Goal: Check status: Check status

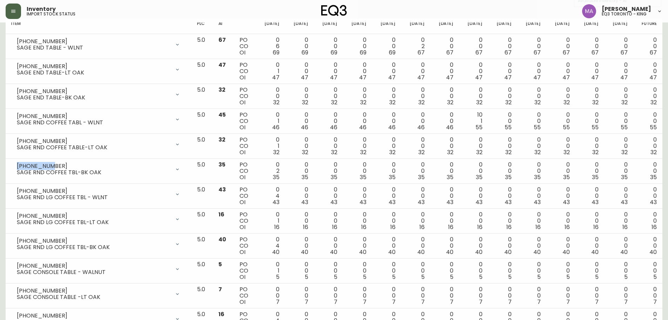
click at [13, 7] on button "button" at bounding box center [13, 11] width 15 height 15
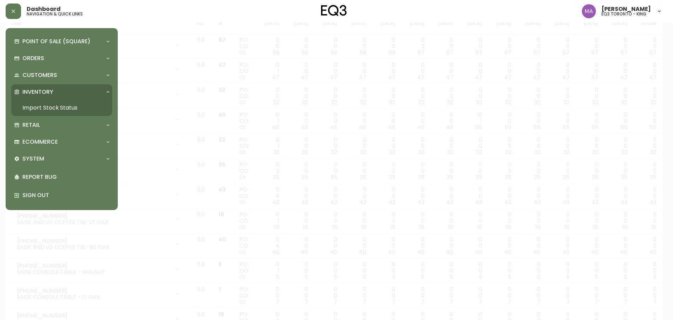
scroll to position [106, 0]
click at [81, 129] on div "Retail" at bounding box center [58, 125] width 88 height 8
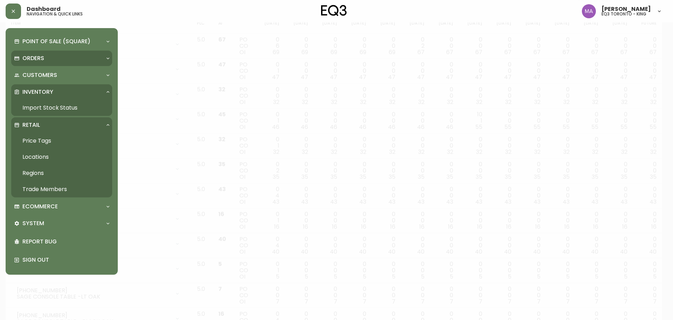
click at [33, 56] on p "Orders" at bounding box center [33, 58] width 22 height 8
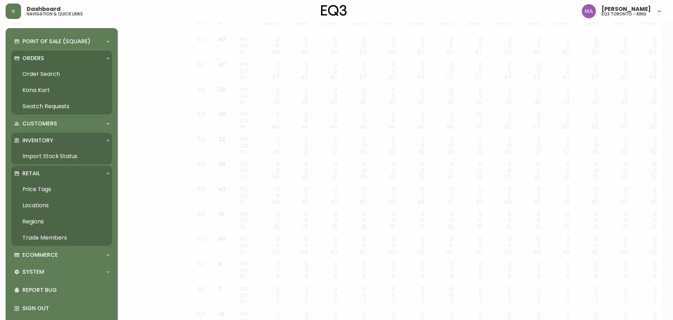
click at [35, 78] on link "Order Search" at bounding box center [61, 74] width 101 height 16
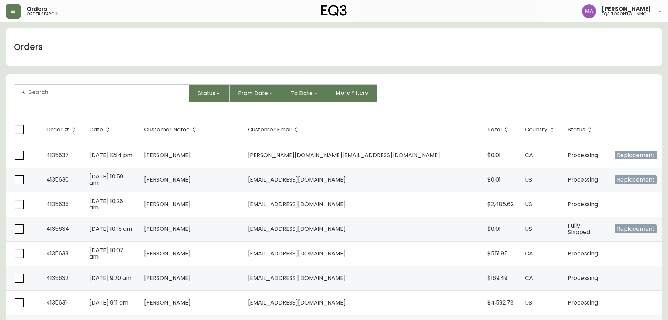
click at [58, 87] on div at bounding box center [101, 93] width 175 height 17
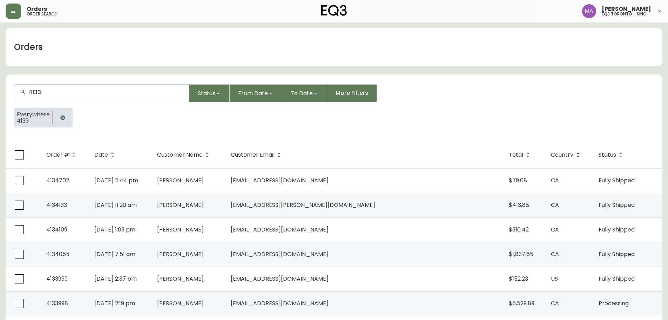
type input "41339"
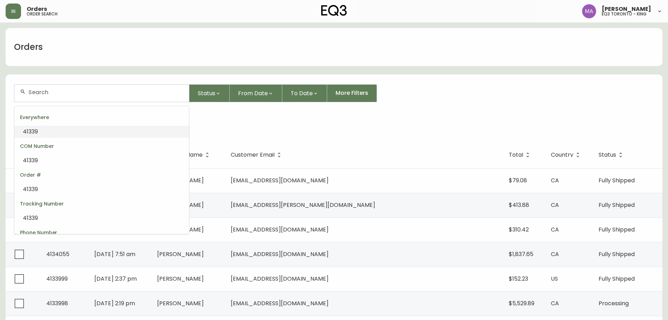
type input "2"
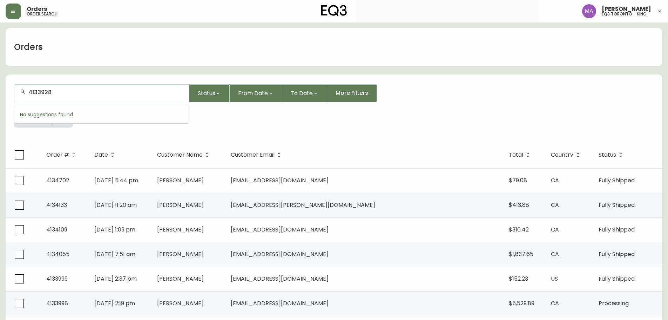
type input "4133928"
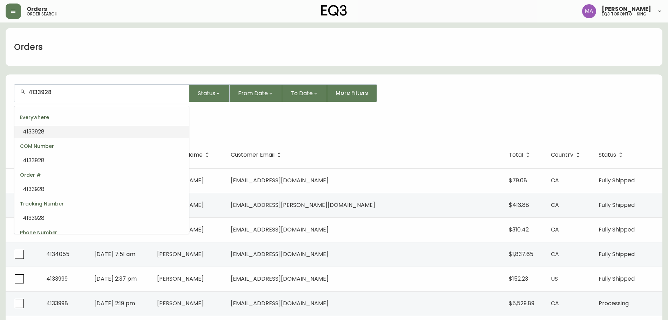
click at [52, 128] on li "4133928" at bounding box center [101, 132] width 175 height 12
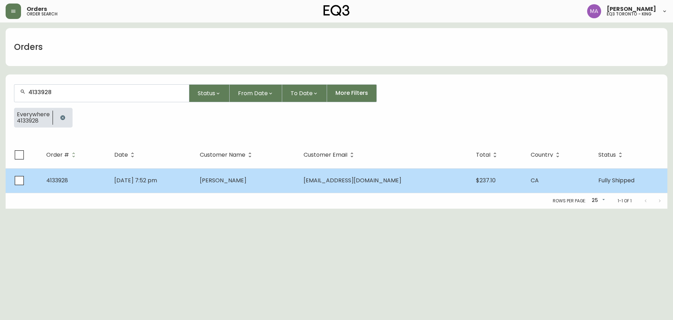
click at [194, 179] on td "[DATE] 7:52 pm" at bounding box center [151, 180] width 85 height 25
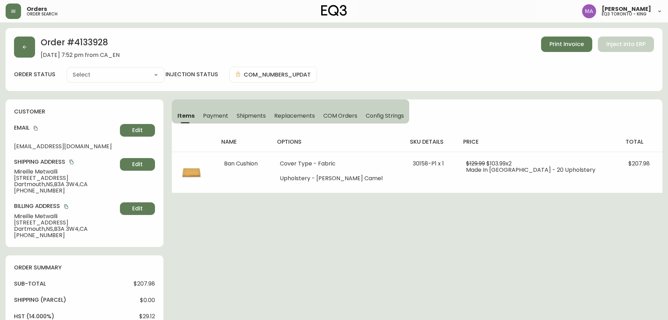
type input "Fully Shipped"
select select "FULLY_SHIPPED"
click at [573, 46] on span "Print Invoice" at bounding box center [567, 44] width 34 height 8
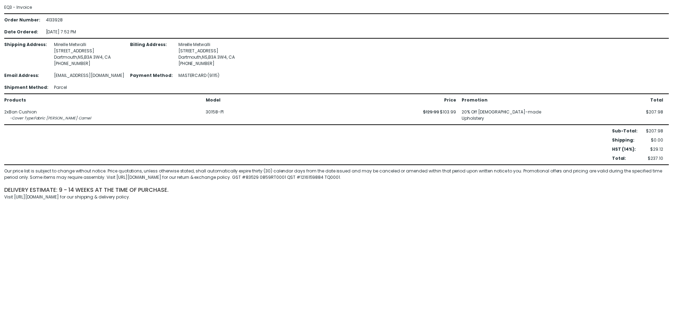
drag, startPoint x: 129, startPoint y: 221, endPoint x: 122, endPoint y: 203, distance: 19.4
click at [129, 204] on html "EQ3 - Invoice Order Number : 4133928 Date Ordered : [DATE] 7:52 PM Shipping Add…" at bounding box center [336, 102] width 673 height 204
